Goal: Task Accomplishment & Management: Use online tool/utility

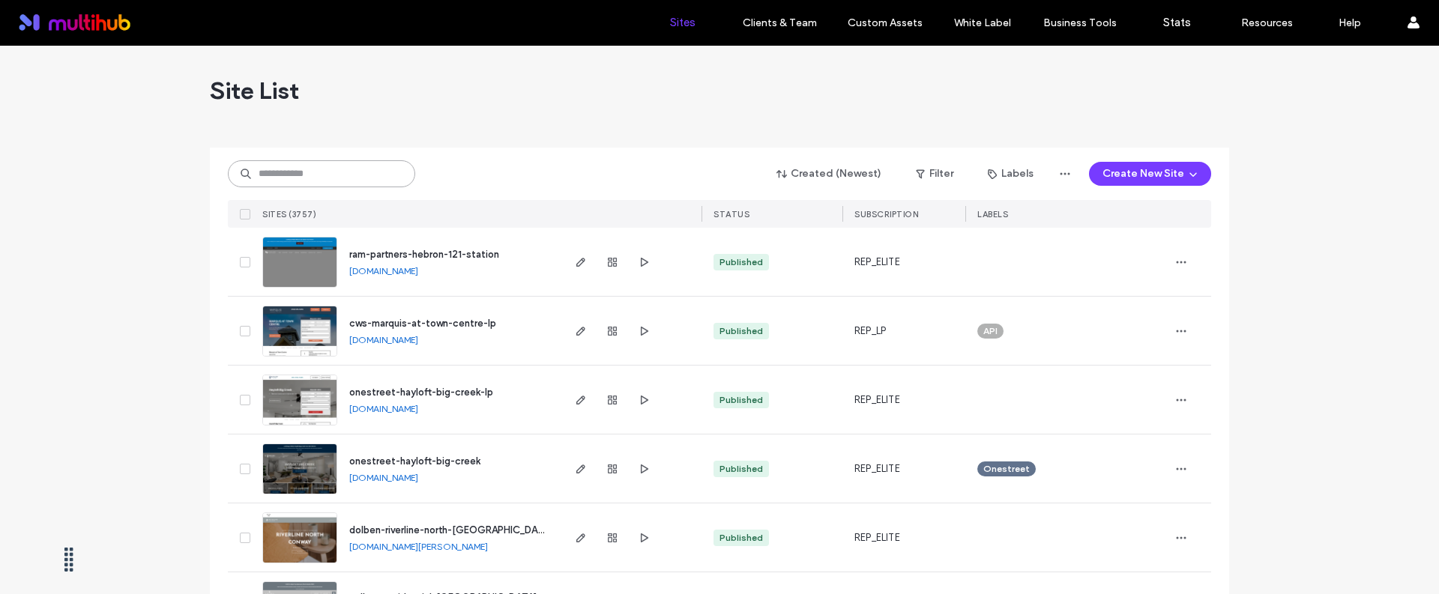
click at [321, 172] on input at bounding box center [321, 173] width 187 height 27
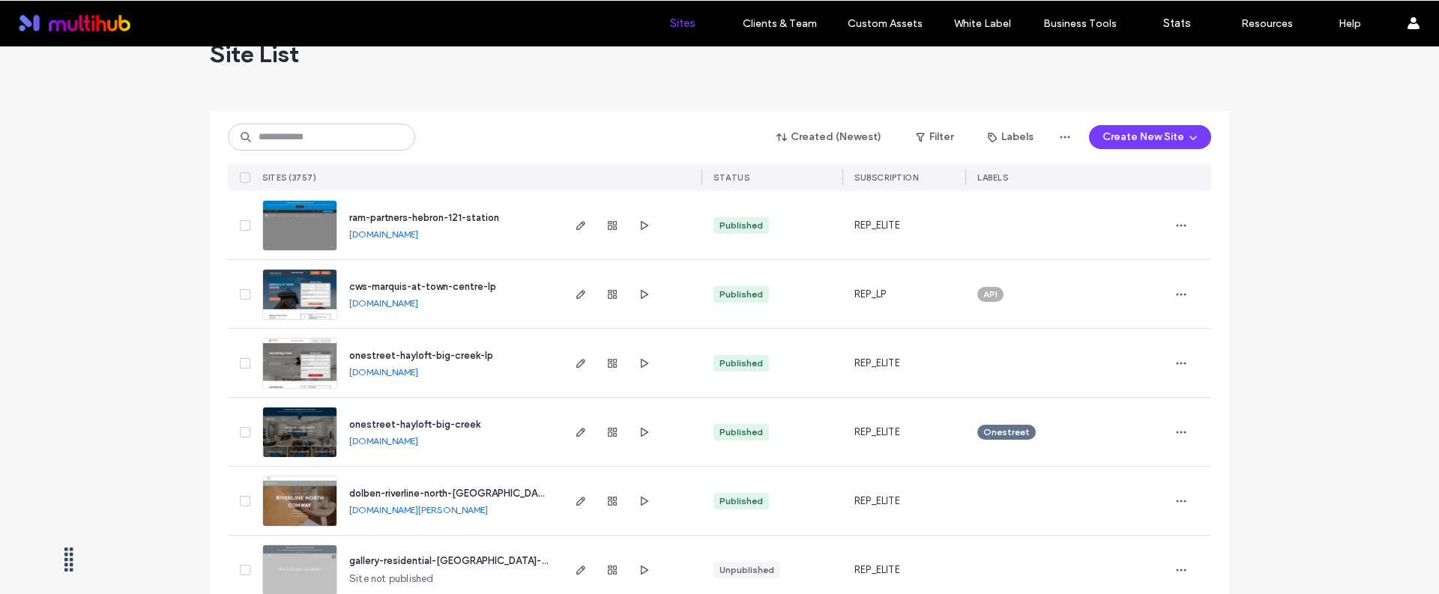
scroll to position [221, 0]
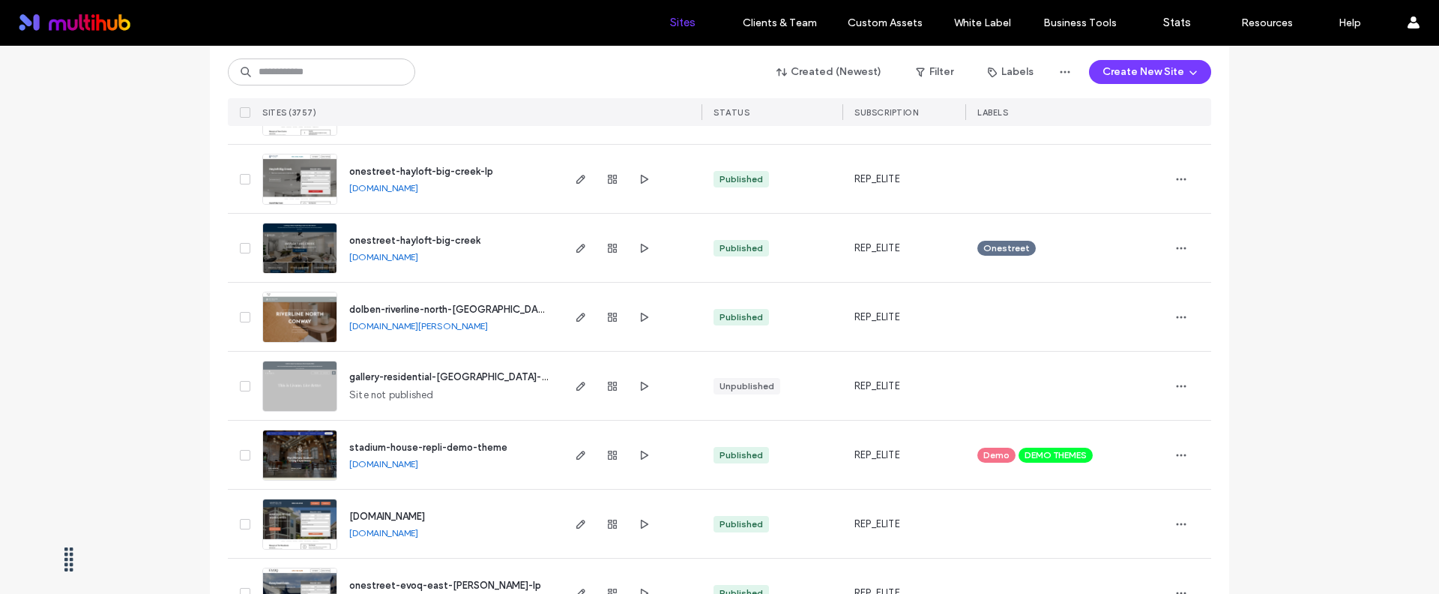
click at [404, 311] on span "dolben-riverline-north-conway-splash" at bounding box center [467, 309] width 237 height 11
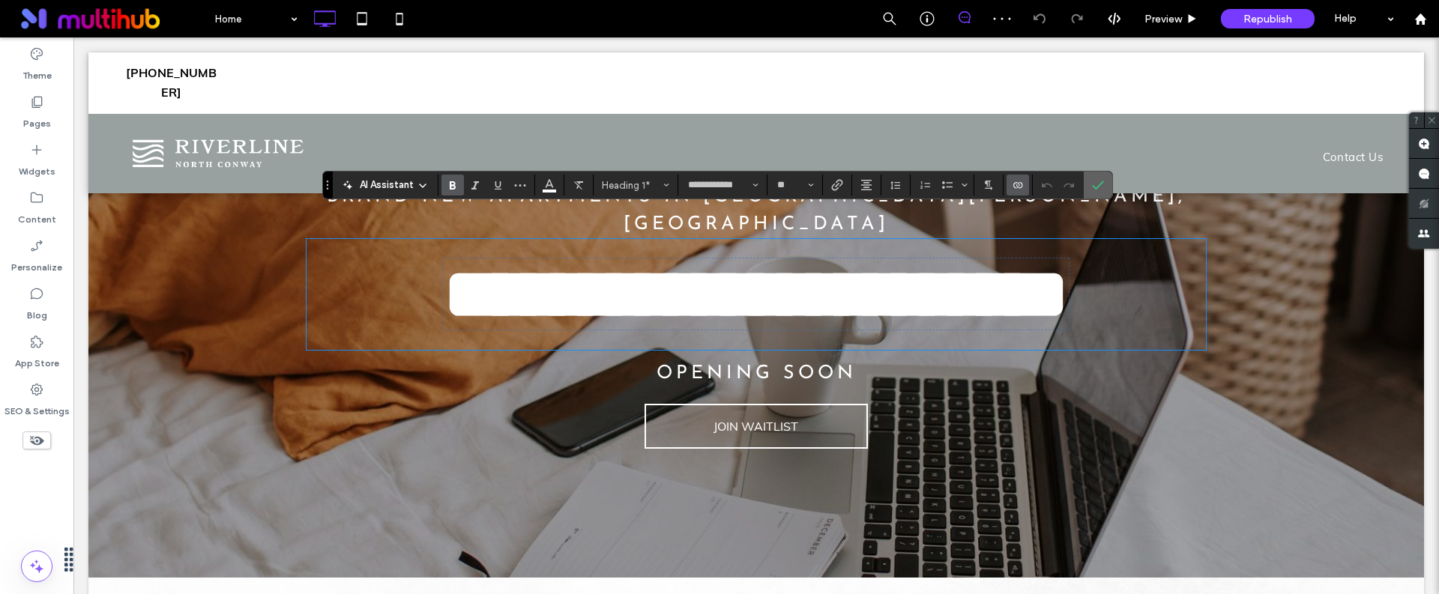
click at [1098, 181] on icon "Confirm" at bounding box center [1098, 185] width 12 height 12
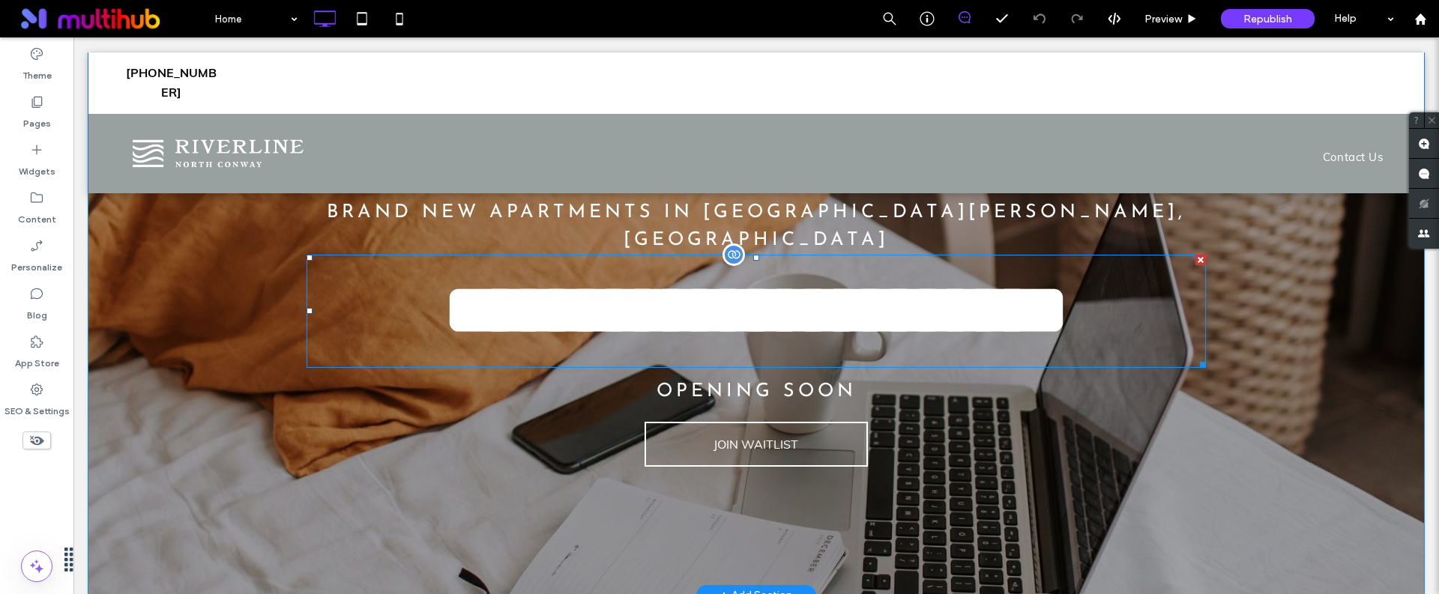
scroll to position [94, 0]
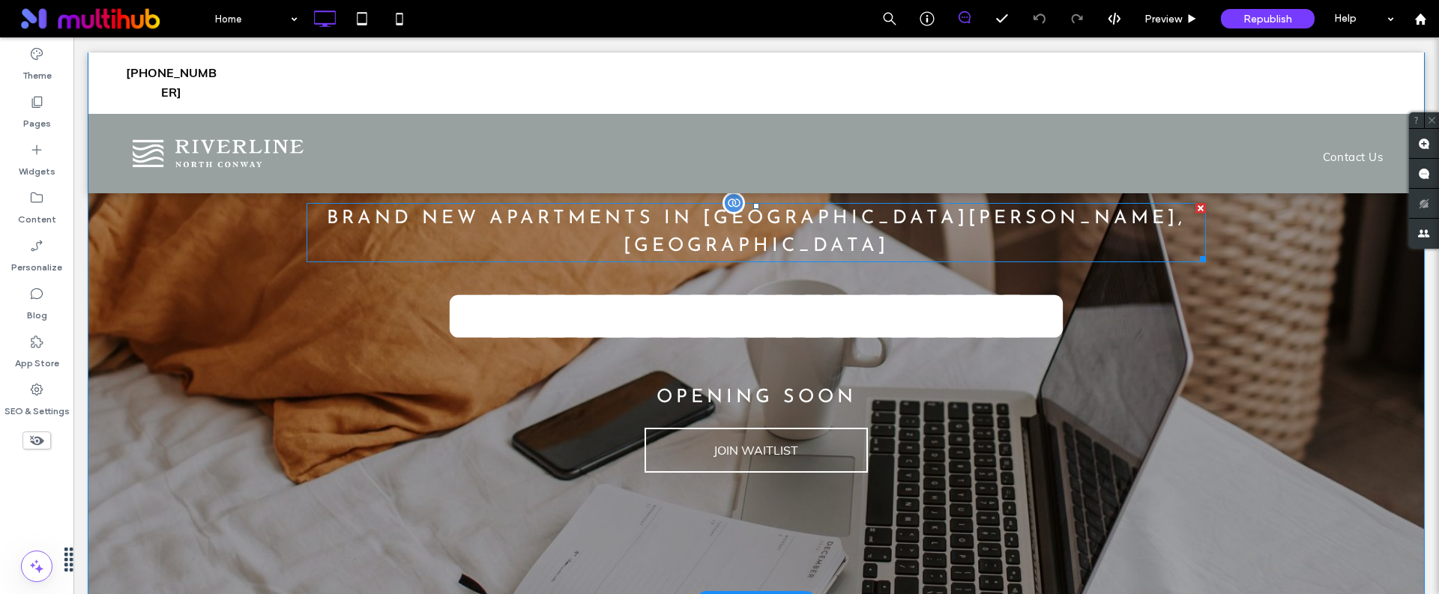
click at [615, 219] on span "BRAND NEW APARTMENTS IN [GEOGRAPHIC_DATA][PERSON_NAME], [GEOGRAPHIC_DATA]" at bounding box center [756, 232] width 859 height 47
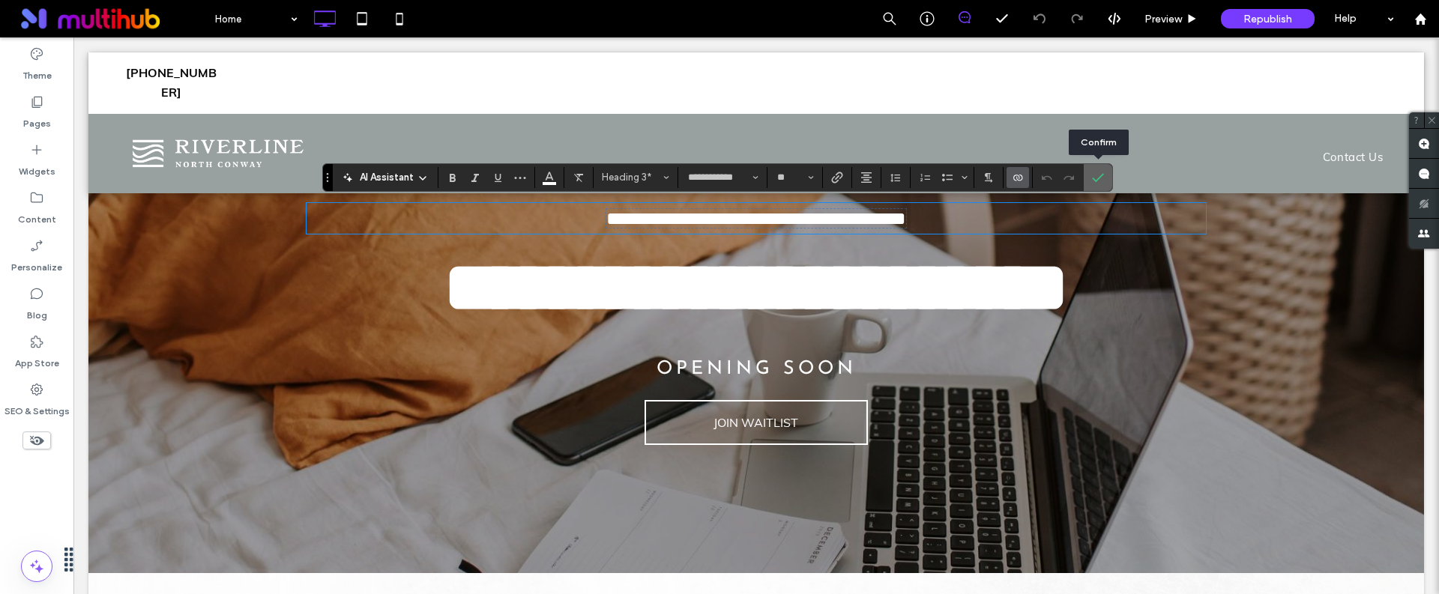
click at [1098, 184] on span "Confirm" at bounding box center [1095, 177] width 7 height 27
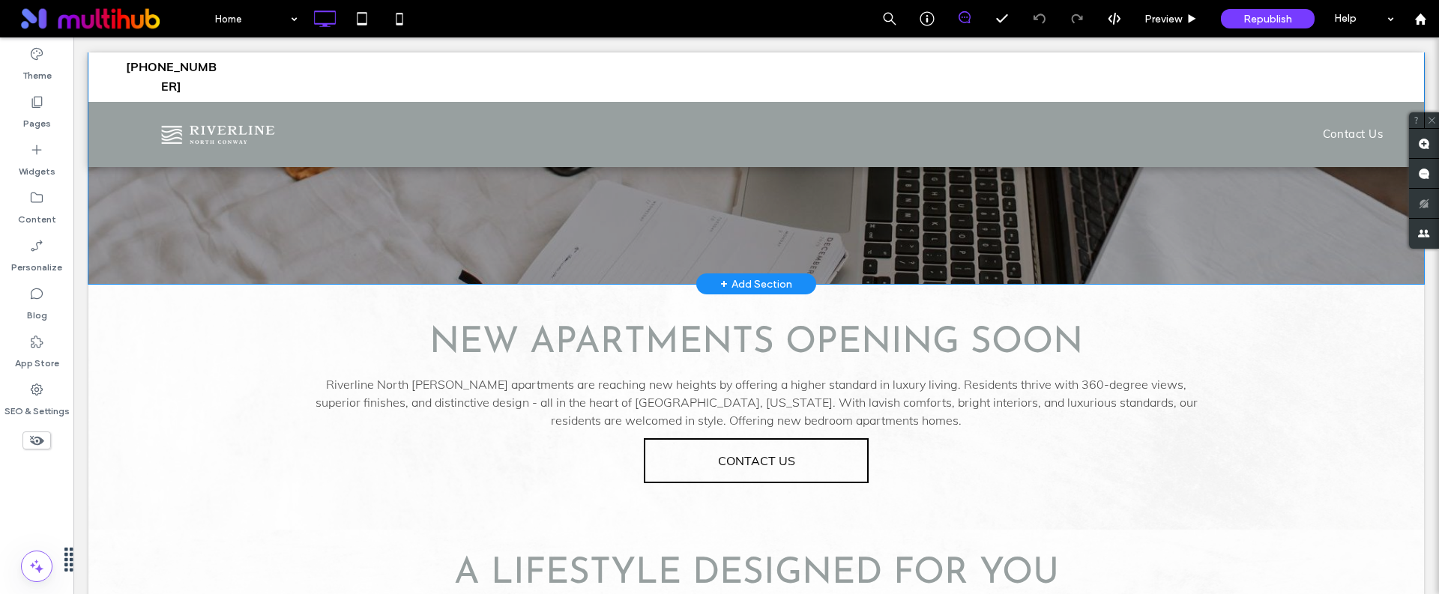
scroll to position [457, 0]
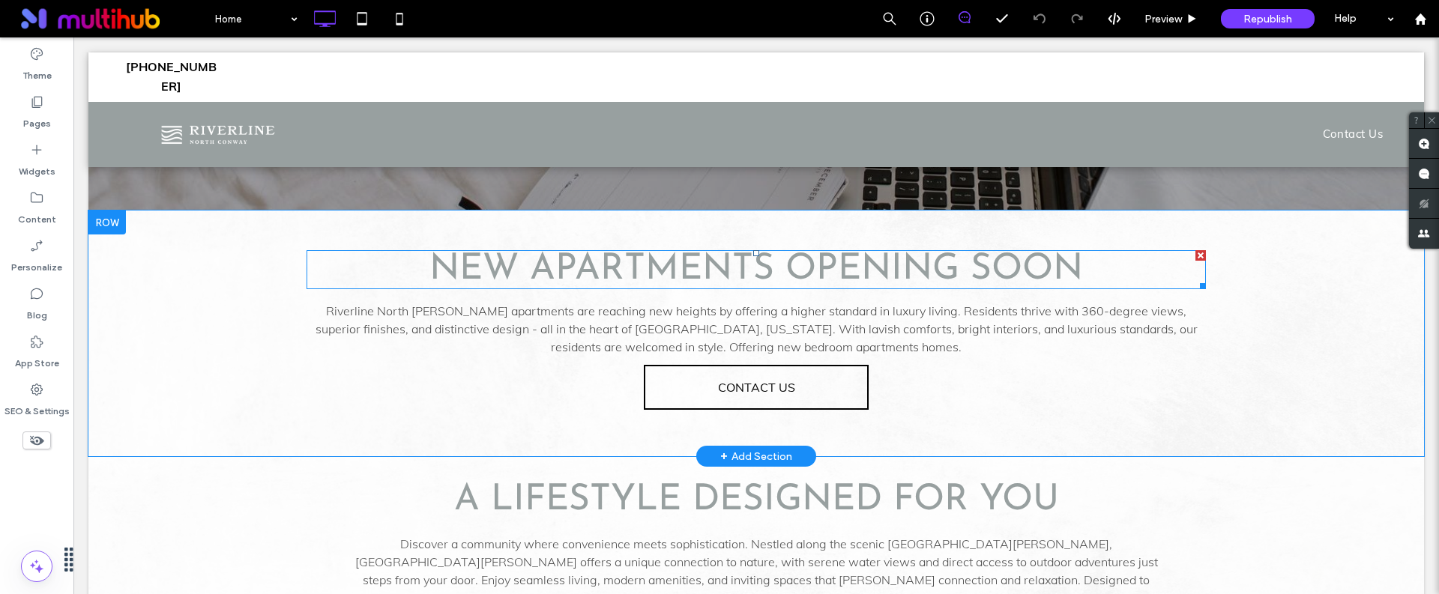
click at [619, 288] on span "NEW APARTMENTS OPENING SOON" at bounding box center [756, 270] width 654 height 36
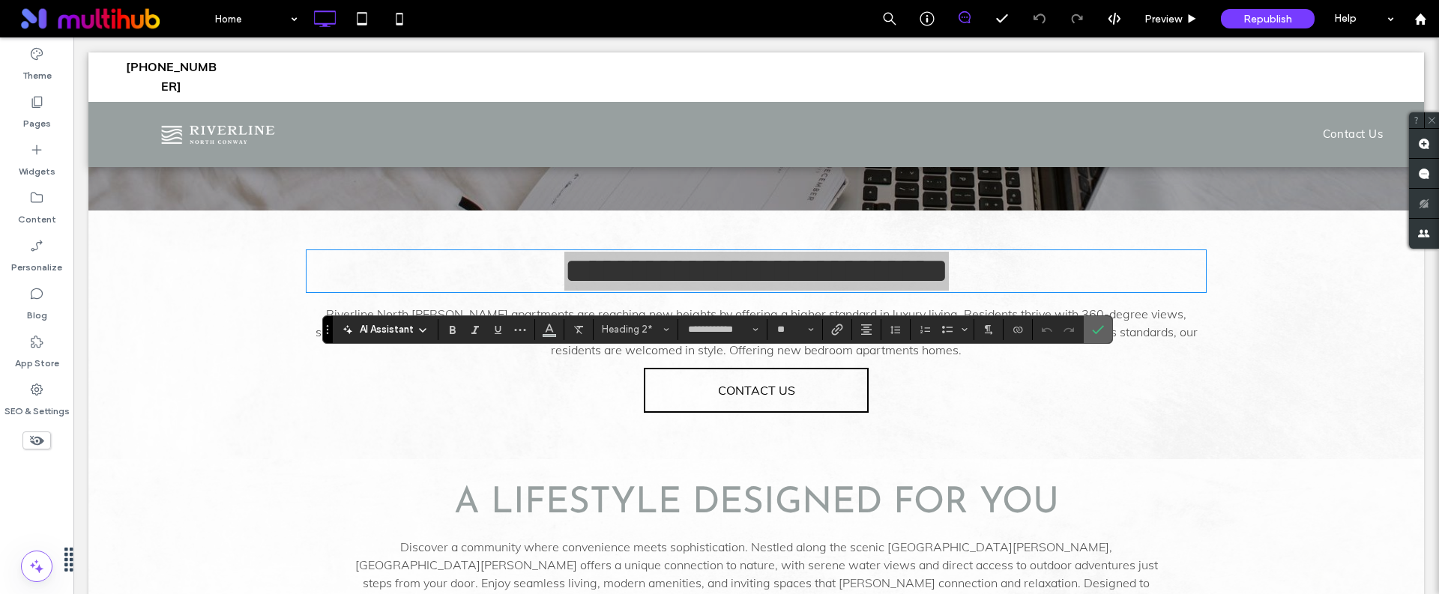
click at [1094, 329] on icon "Confirm" at bounding box center [1098, 330] width 12 height 12
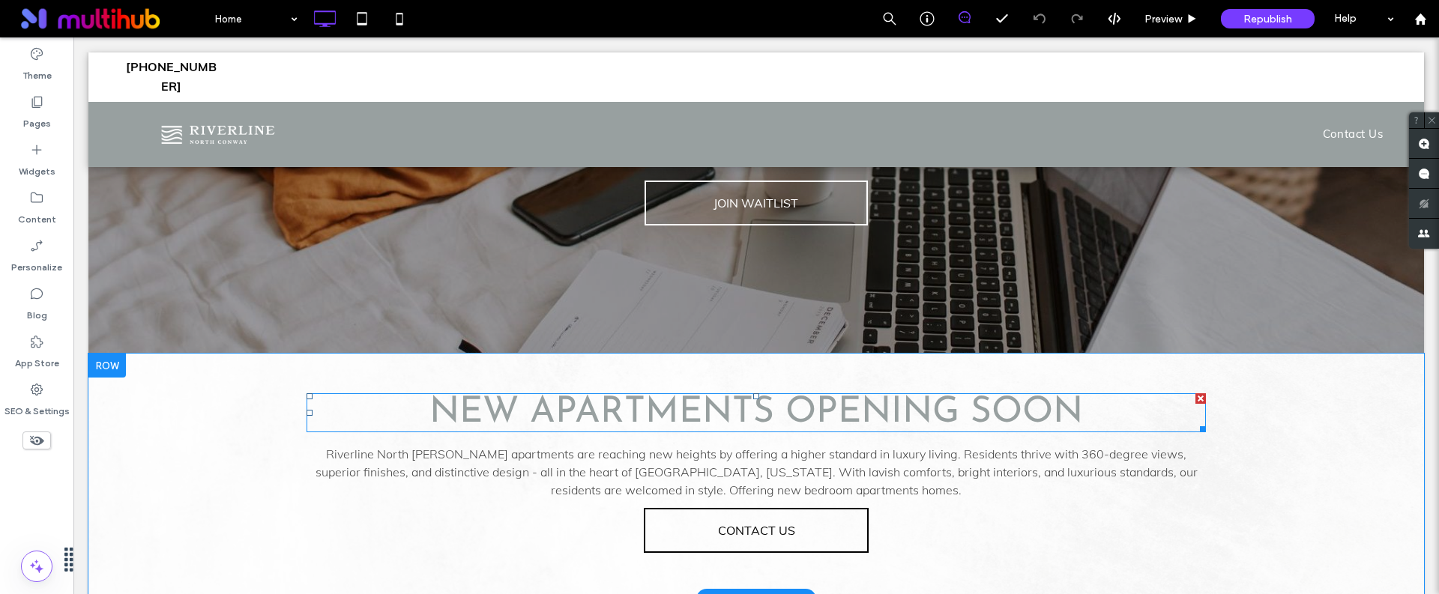
scroll to position [157, 0]
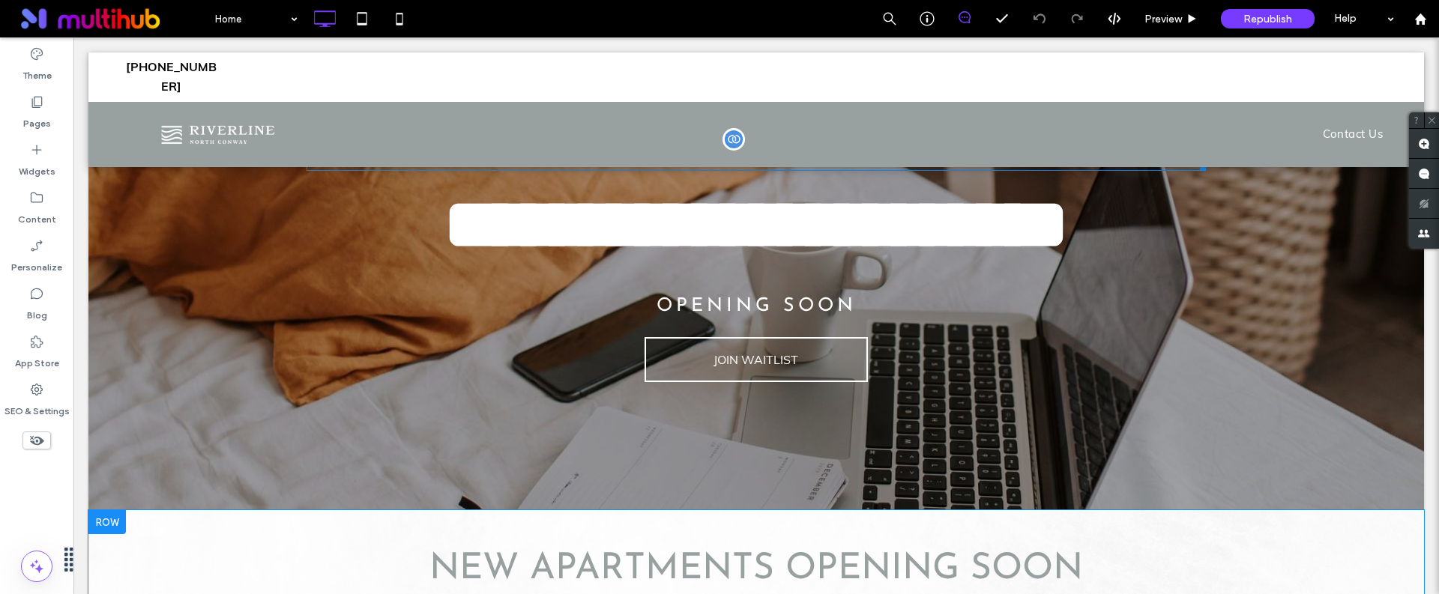
click at [692, 159] on span "**********" at bounding box center [756, 154] width 300 height 19
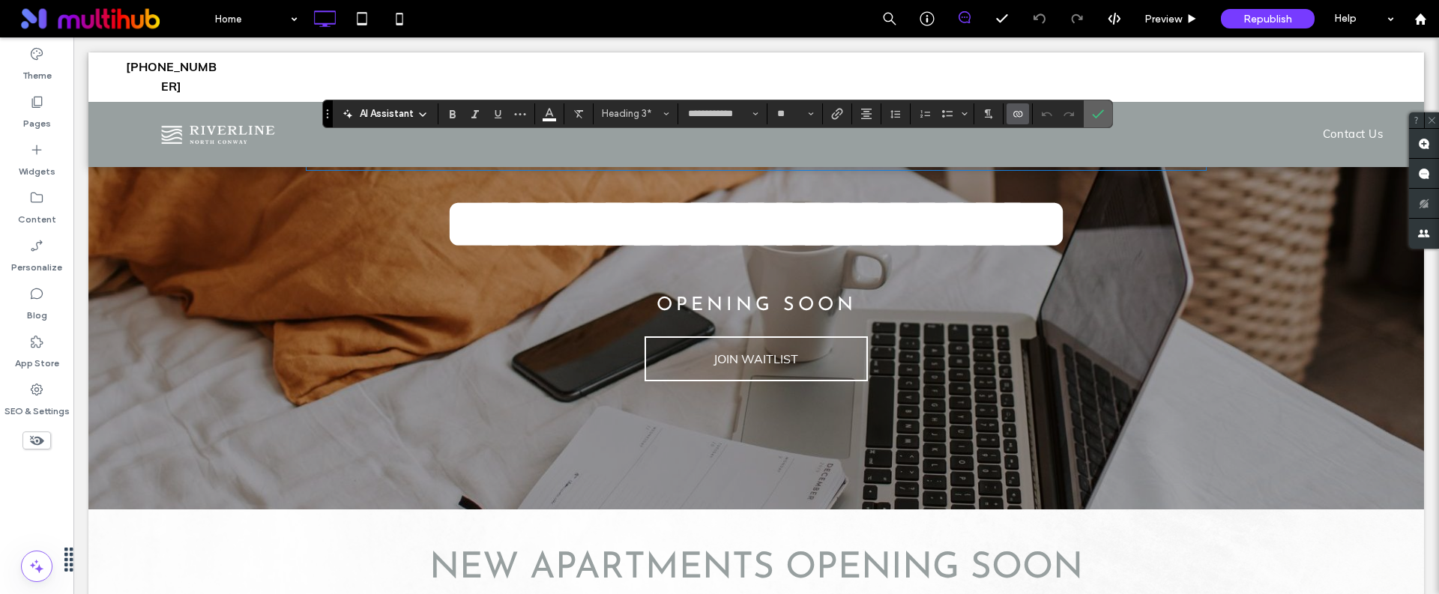
click at [1103, 113] on icon "Confirm" at bounding box center [1098, 114] width 12 height 12
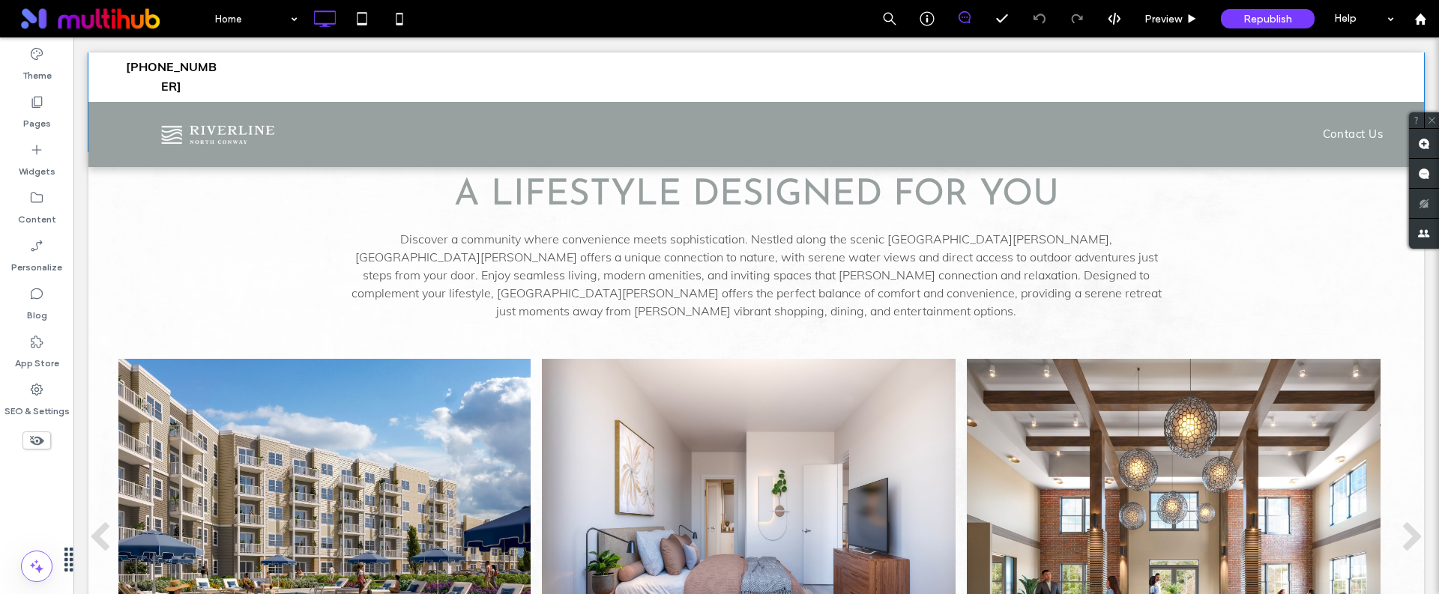
scroll to position [599, 0]
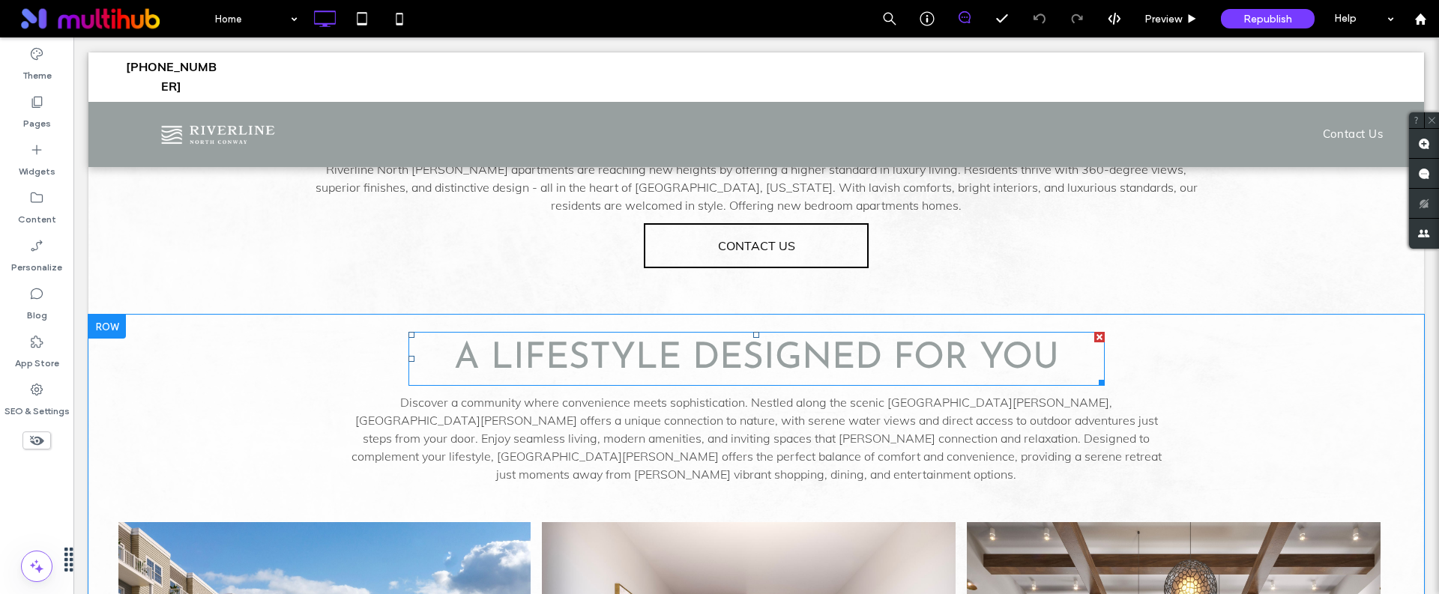
click at [663, 377] on span "A LIFESTYLE DESIGNED FOR YOU" at bounding box center [756, 359] width 605 height 36
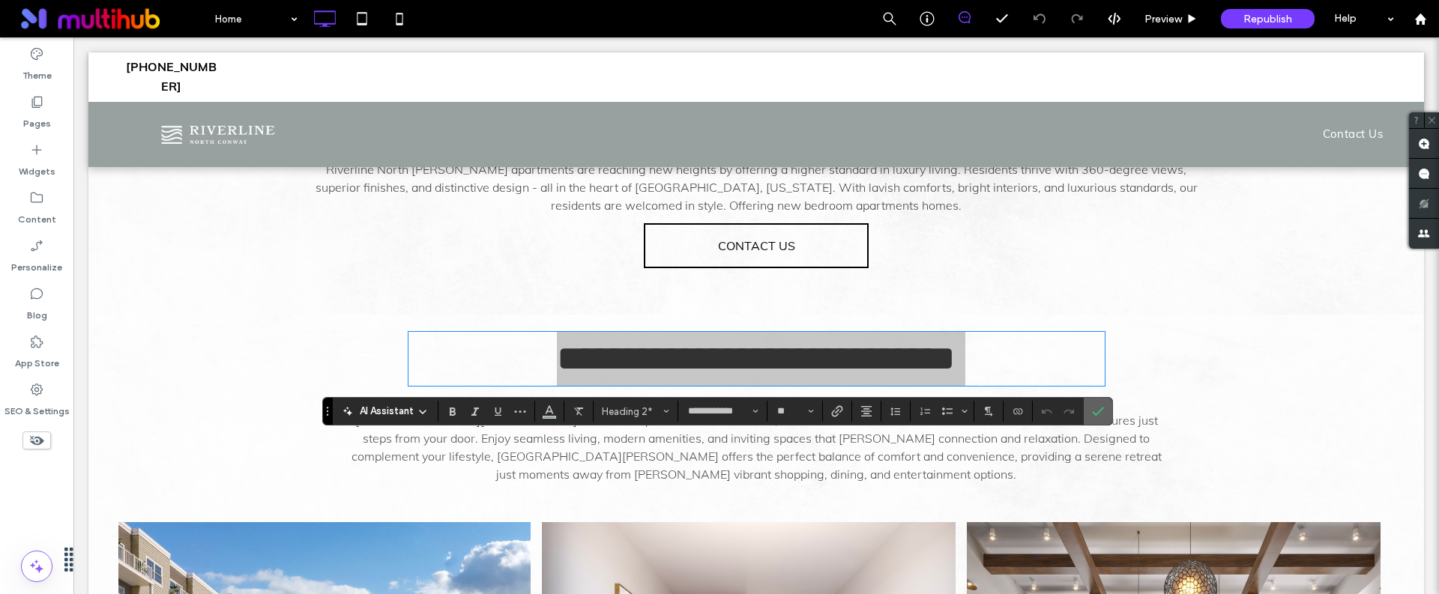
drag, startPoint x: 1091, startPoint y: 413, endPoint x: 1018, endPoint y: 376, distance: 82.5
click at [1092, 413] on icon "Confirm" at bounding box center [1098, 411] width 12 height 12
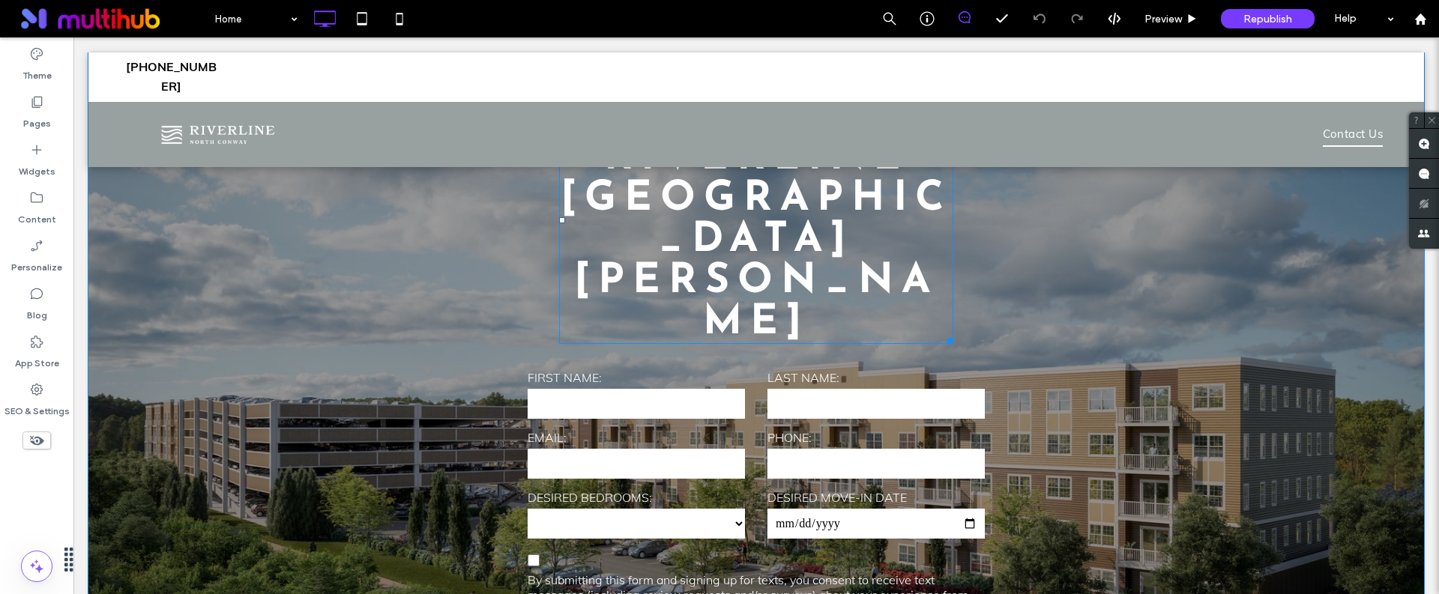
scroll to position [1473, 0]
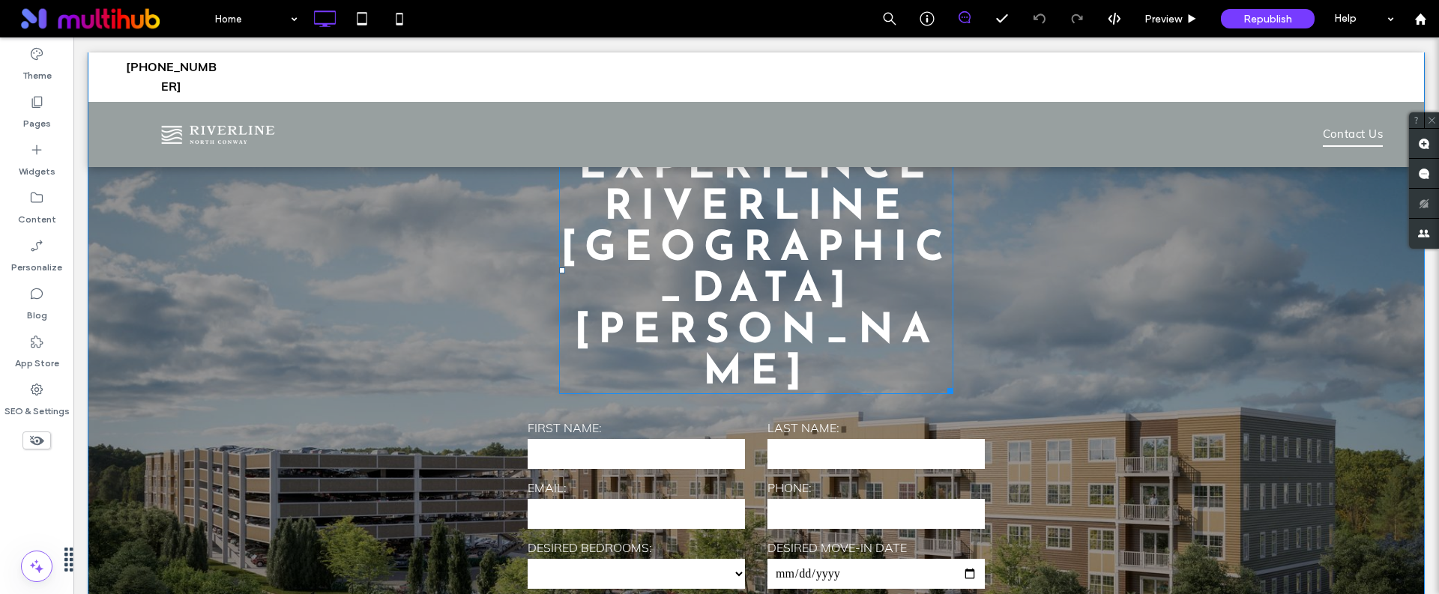
click at [725, 304] on span "Riverline [GEOGRAPHIC_DATA][PERSON_NAME]" at bounding box center [756, 291] width 391 height 206
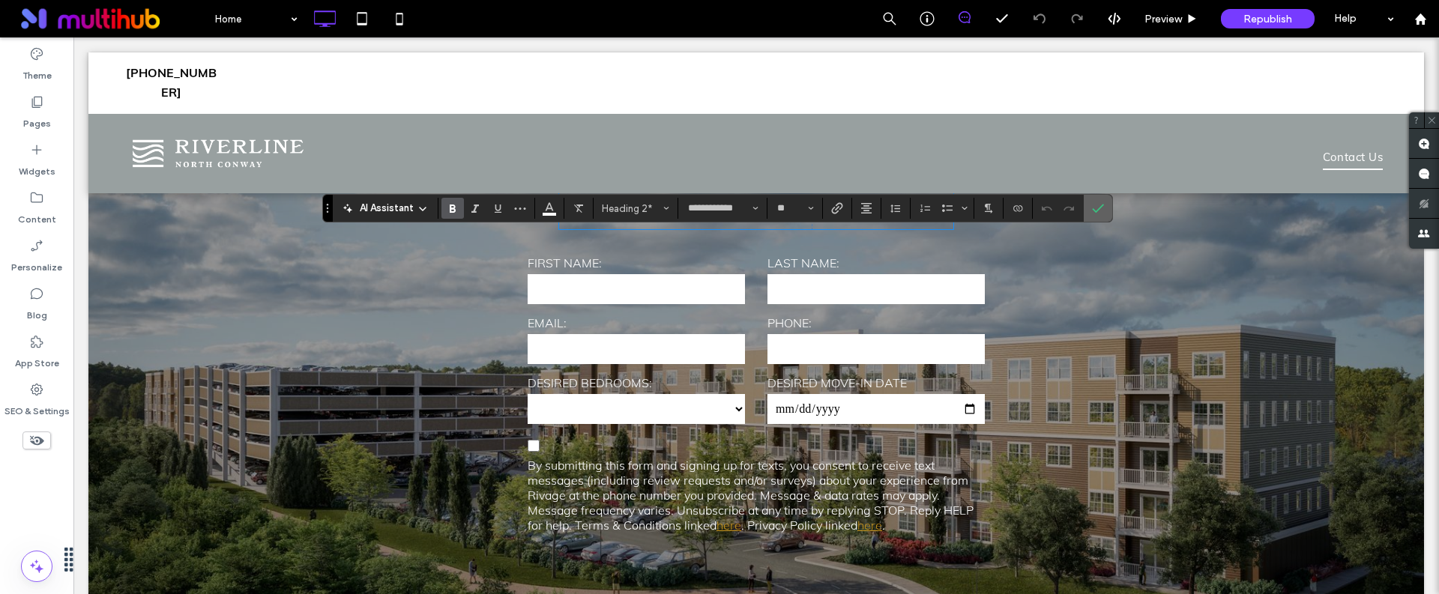
click at [1097, 208] on icon "Confirm" at bounding box center [1098, 208] width 12 height 12
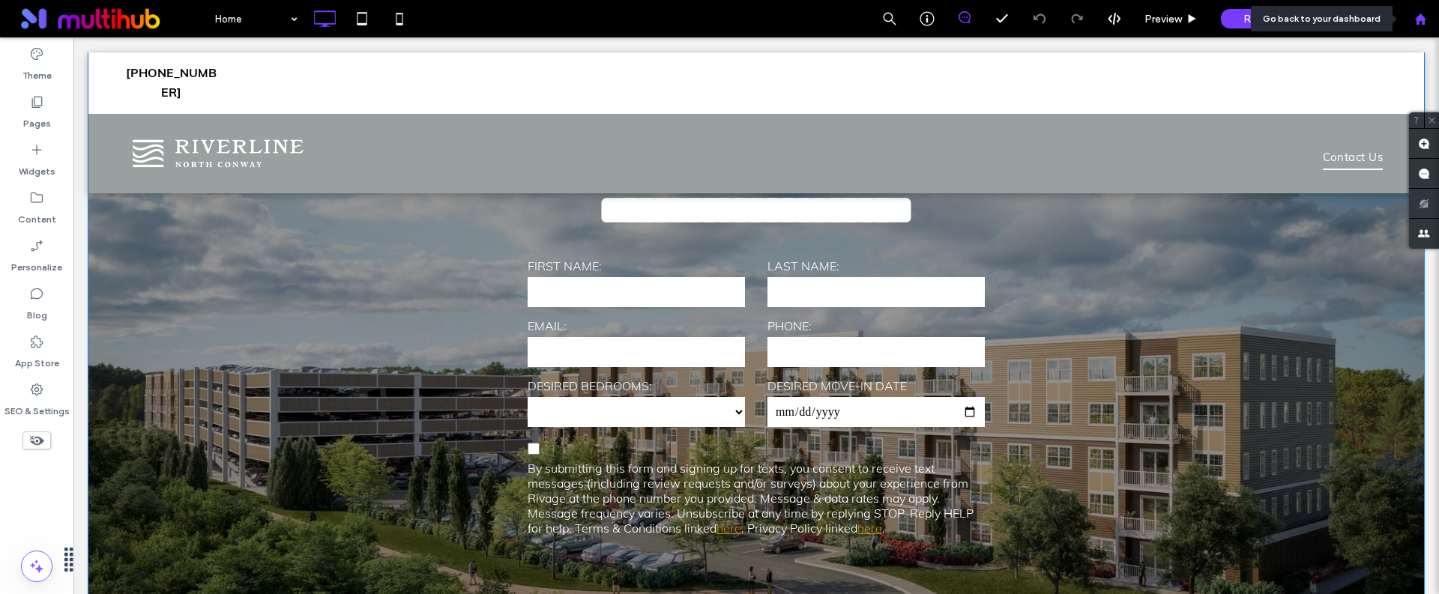
click at [1409, 21] on div at bounding box center [1420, 19] width 36 height 13
